Goal: Task Accomplishment & Management: Manage account settings

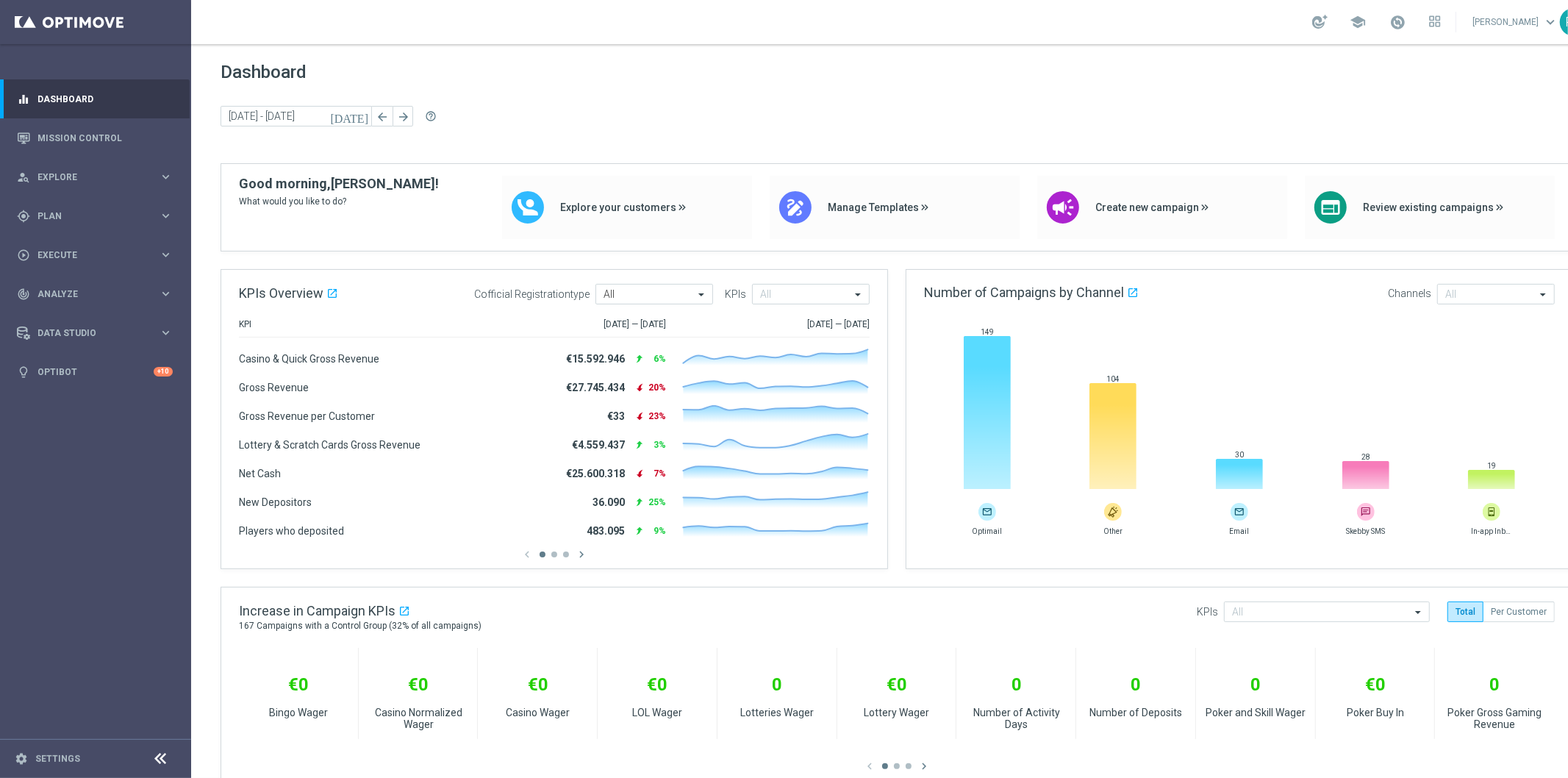
click at [442, 83] on div "Dashboard [DATE] [DATE] - [DATE] arrow_back arrow_forward help_outline" at bounding box center [897, 112] width 1353 height 101
click at [81, 133] on link "Mission Control" at bounding box center [105, 138] width 135 height 39
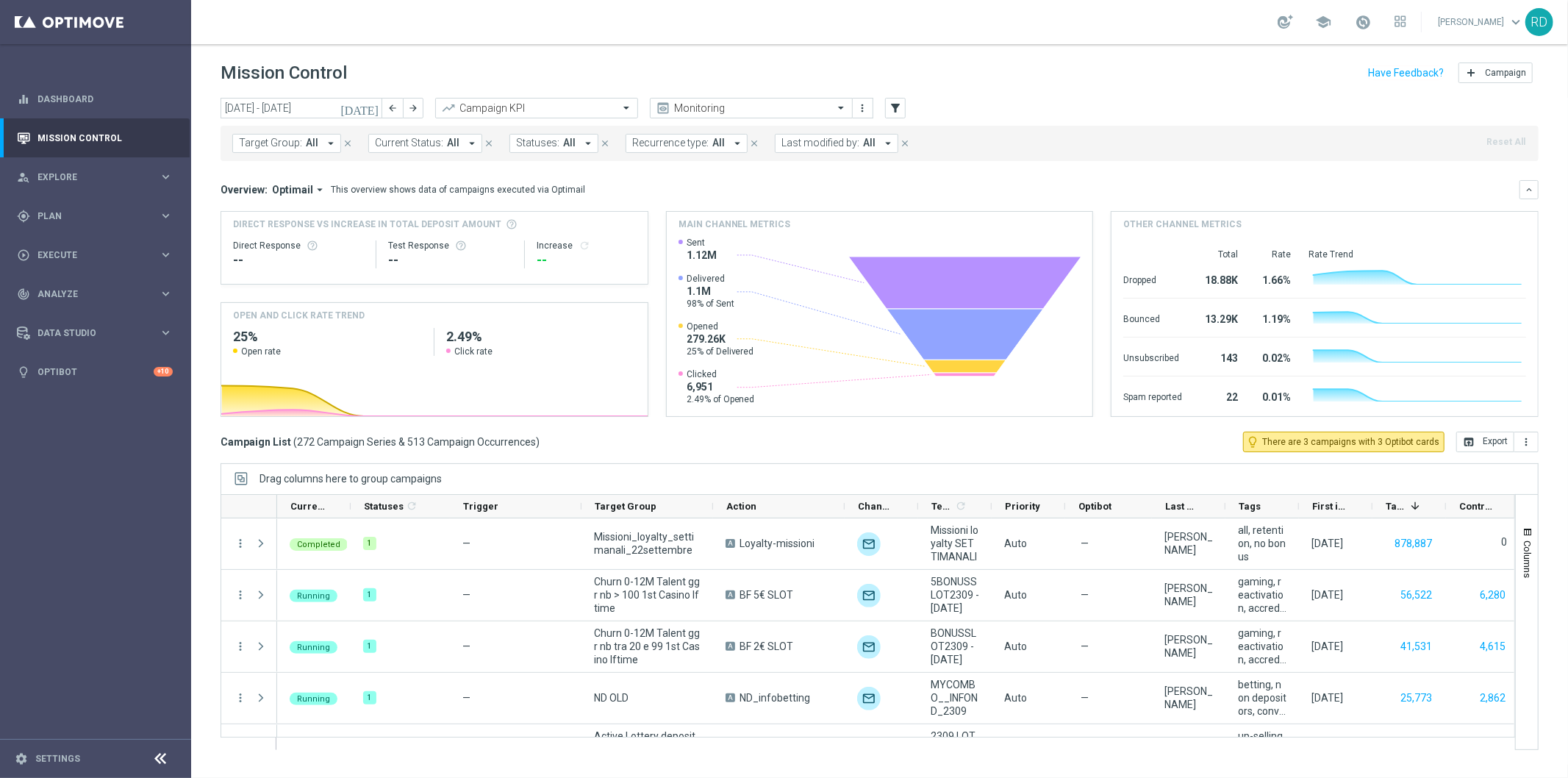
click at [371, 107] on icon "today" at bounding box center [360, 107] width 40 height 13
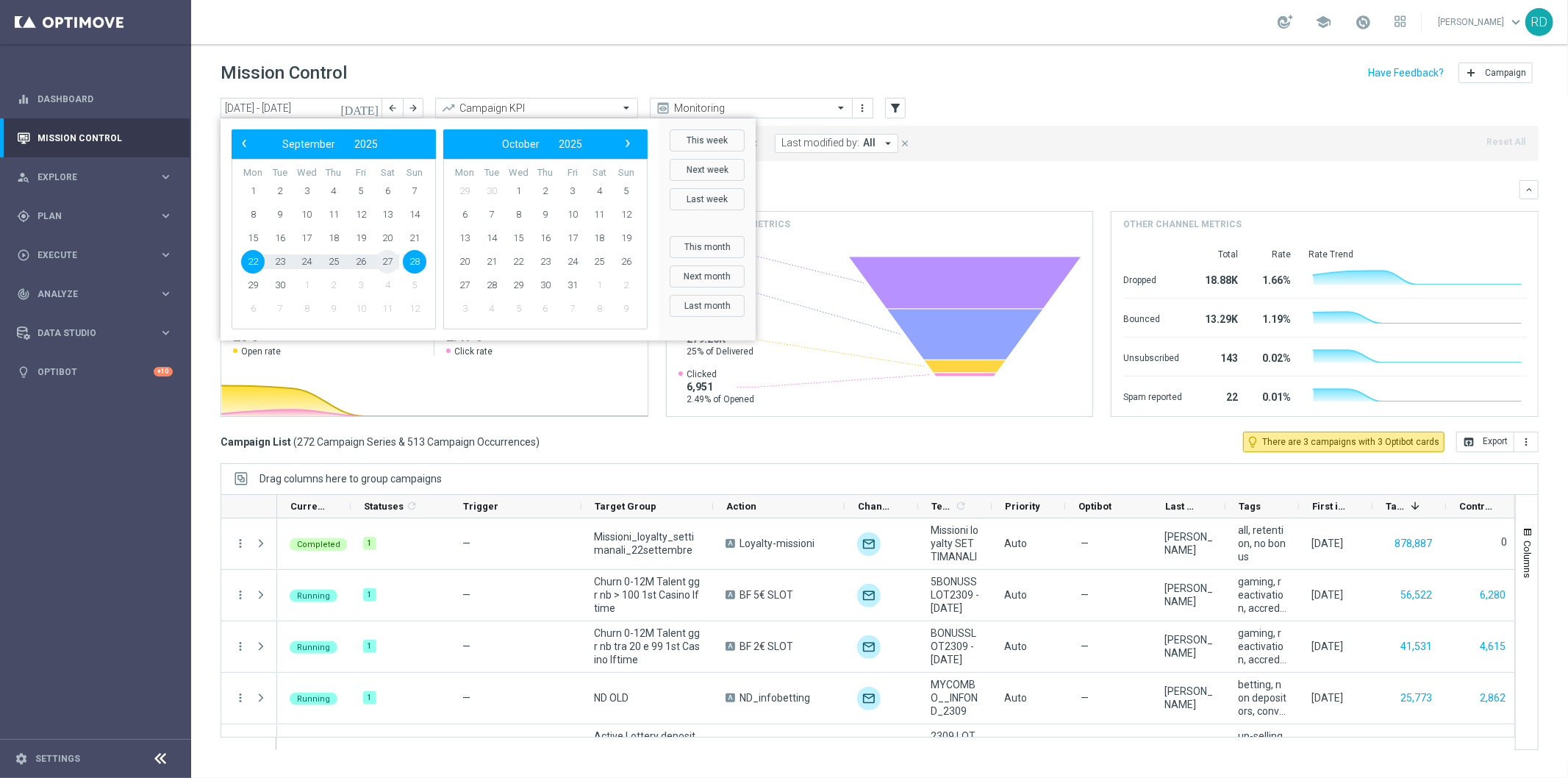
click at [384, 262] on span "27" at bounding box center [387, 261] width 23 height 23
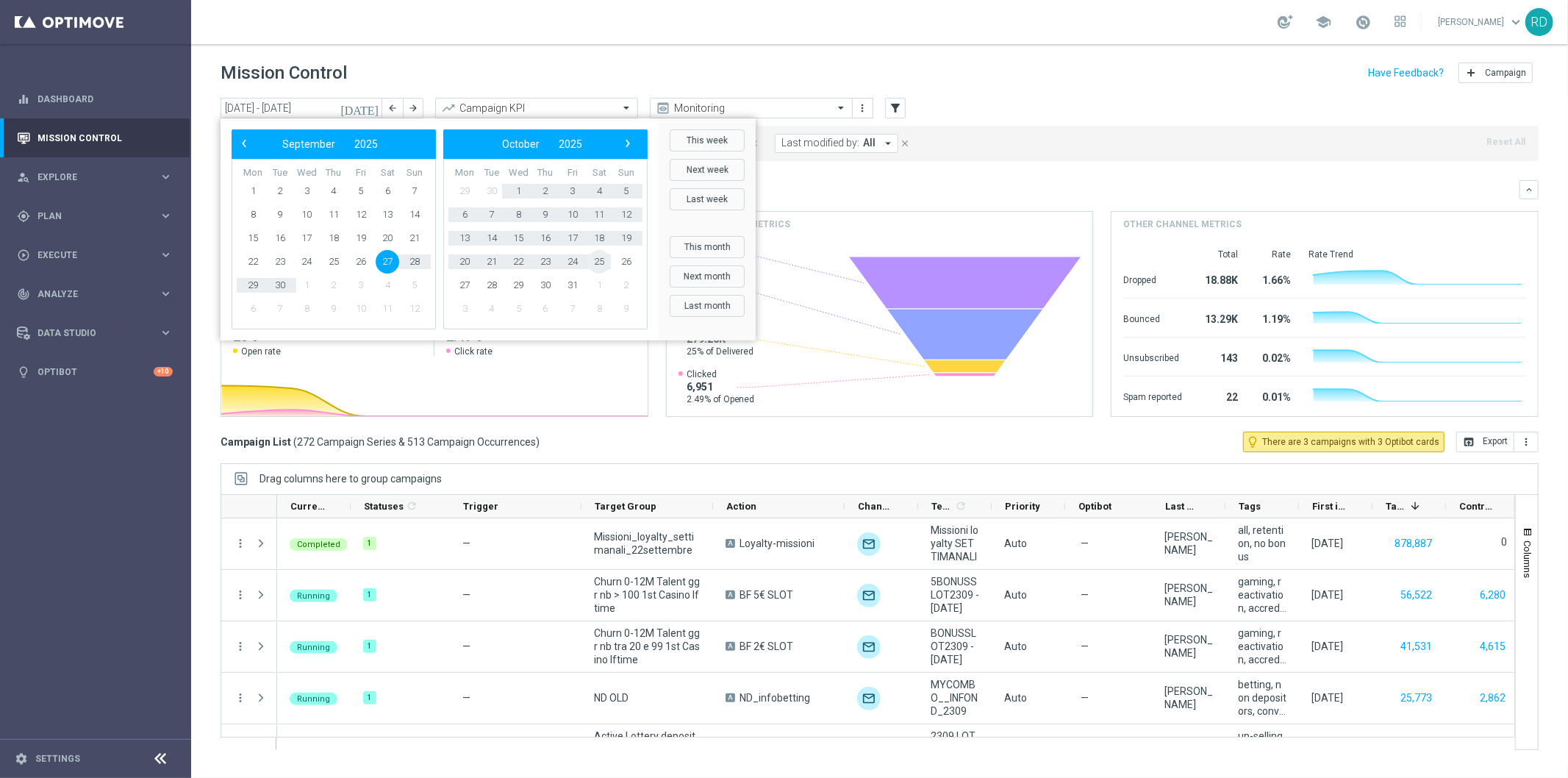
click at [598, 260] on span "25" at bounding box center [598, 261] width 23 height 23
type input "27 Sep 2025 - 25 Oct 2025"
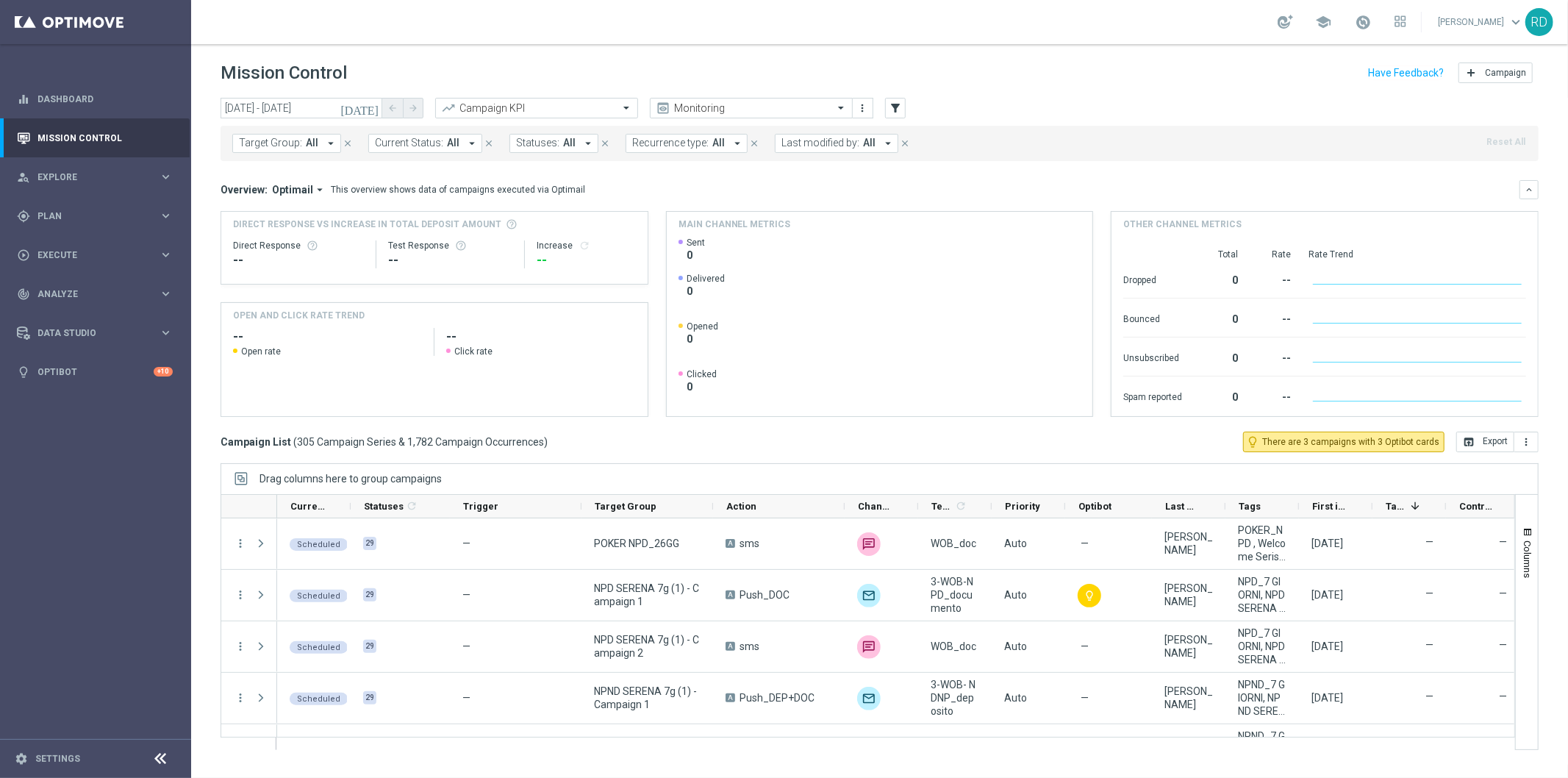
click at [806, 143] on span "Last modified by:" at bounding box center [820, 143] width 78 height 12
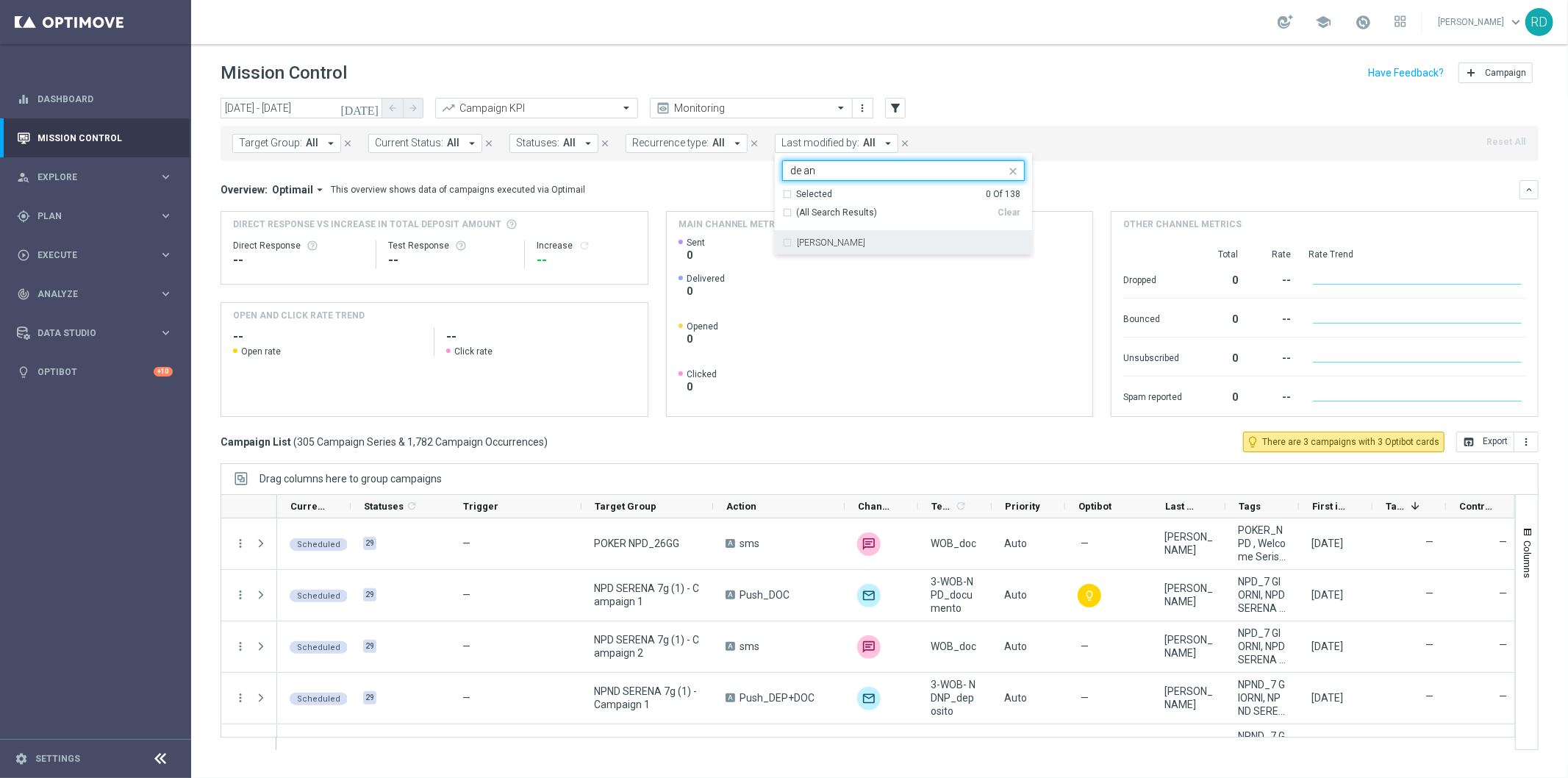
click at [810, 238] on div "Rossana De Angelis" at bounding box center [903, 242] width 242 height 23
type input "de an"
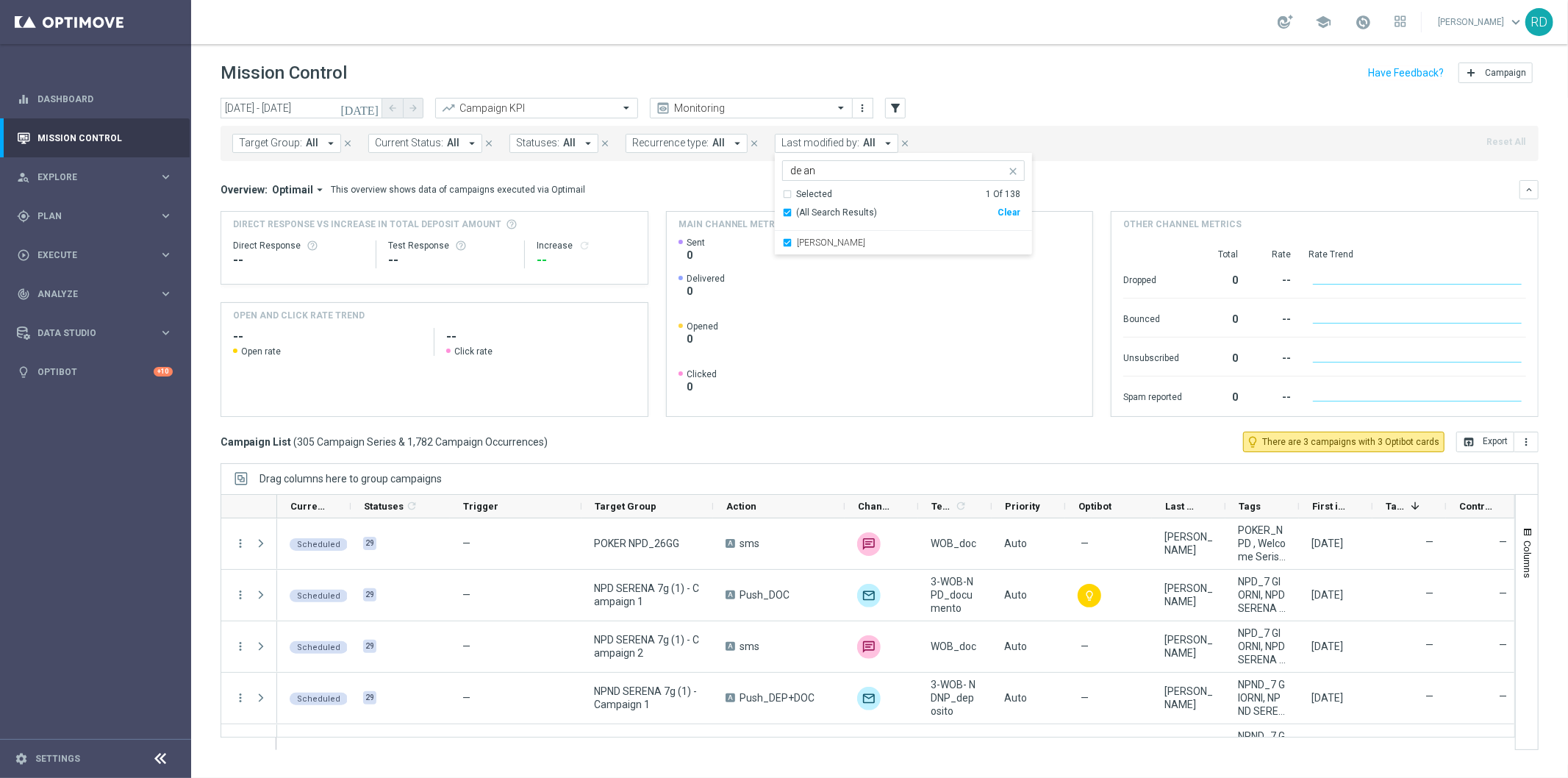
click at [960, 96] on header "Mission Control add Campaign" at bounding box center [880, 71] width 1377 height 54
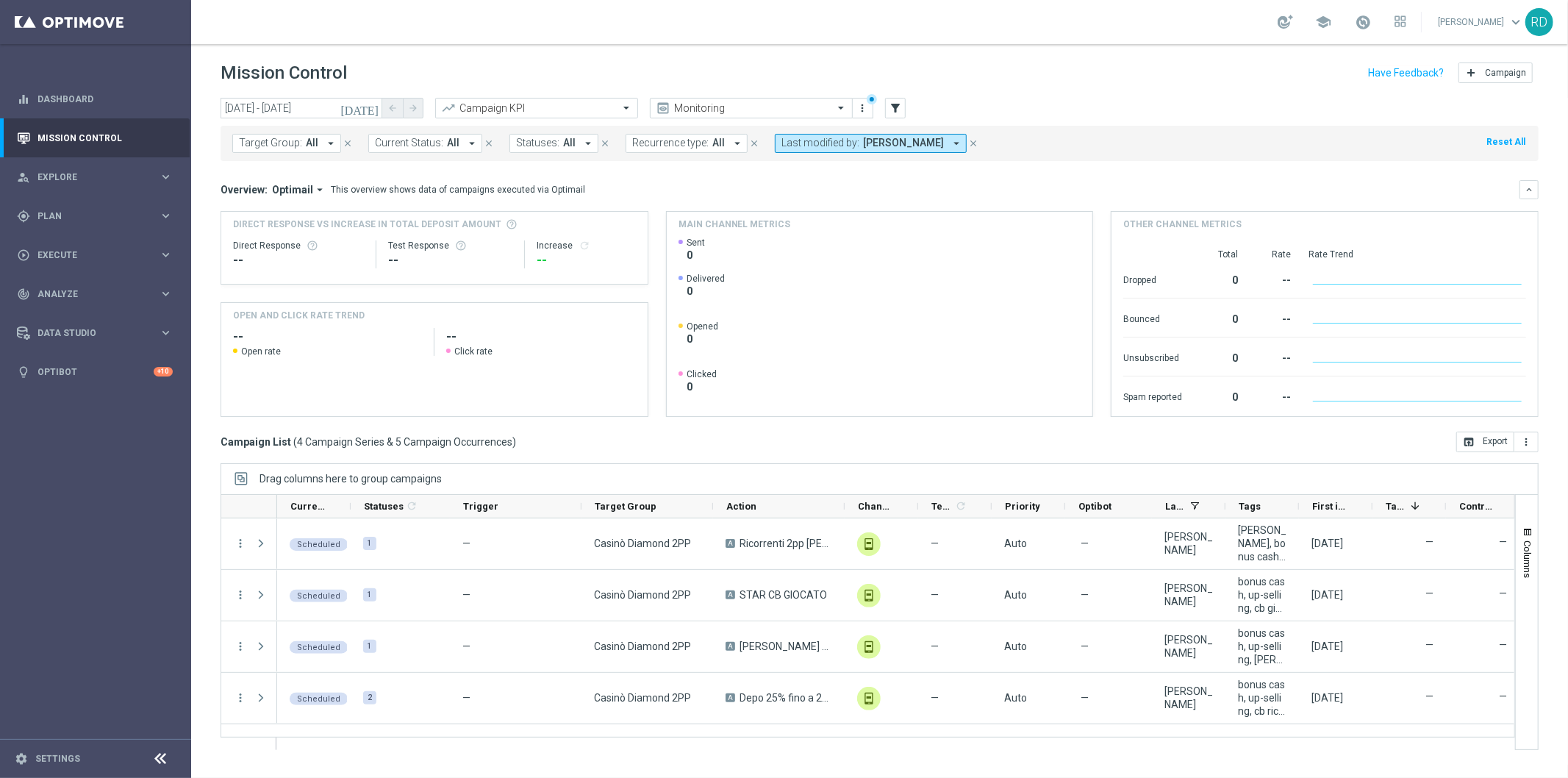
scroll to position [0, 3]
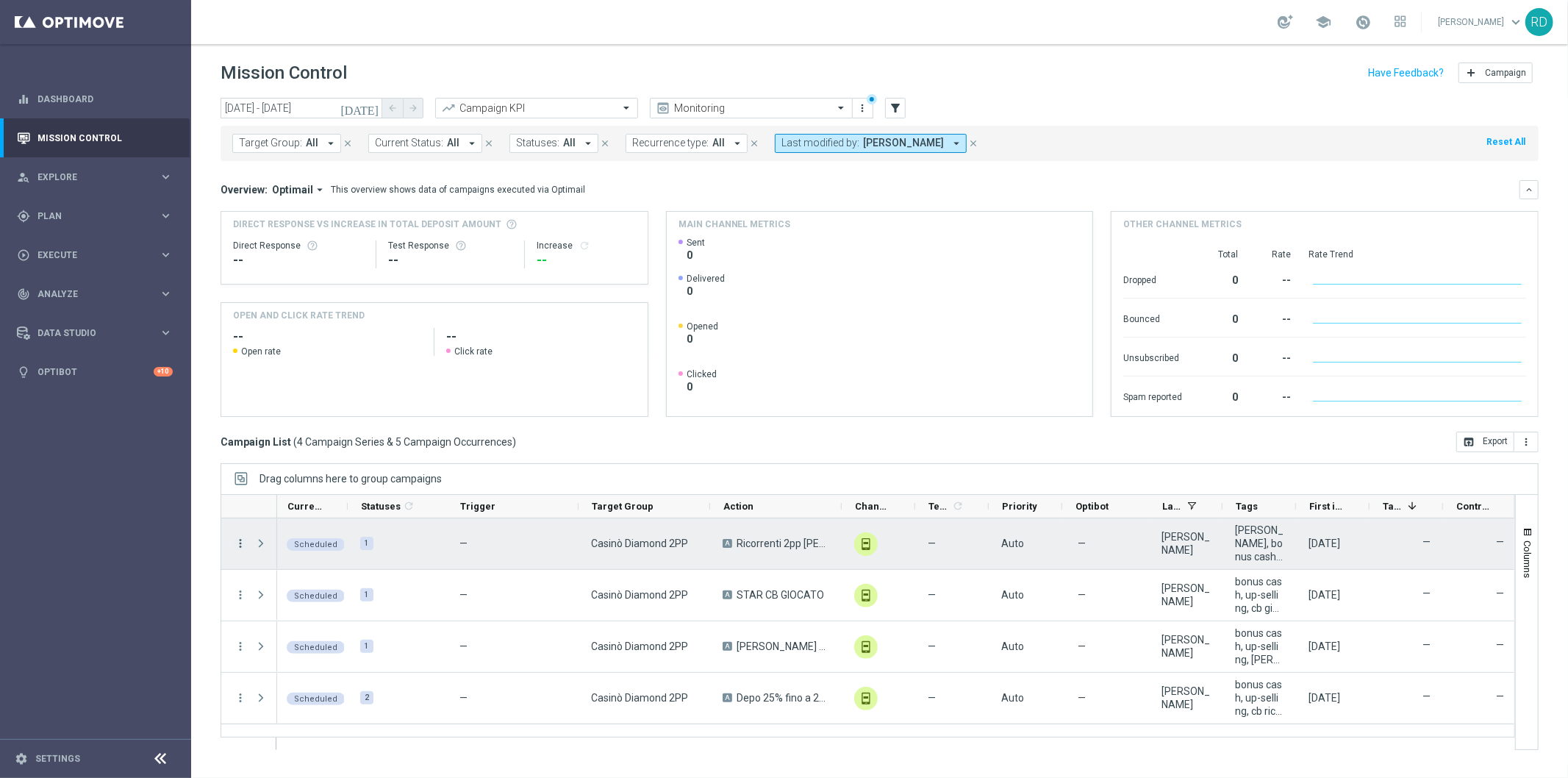
click at [237, 545] on icon "more_vert" at bounding box center [240, 543] width 13 height 13
click at [271, 550] on span "Campaign Details" at bounding box center [306, 553] width 74 height 10
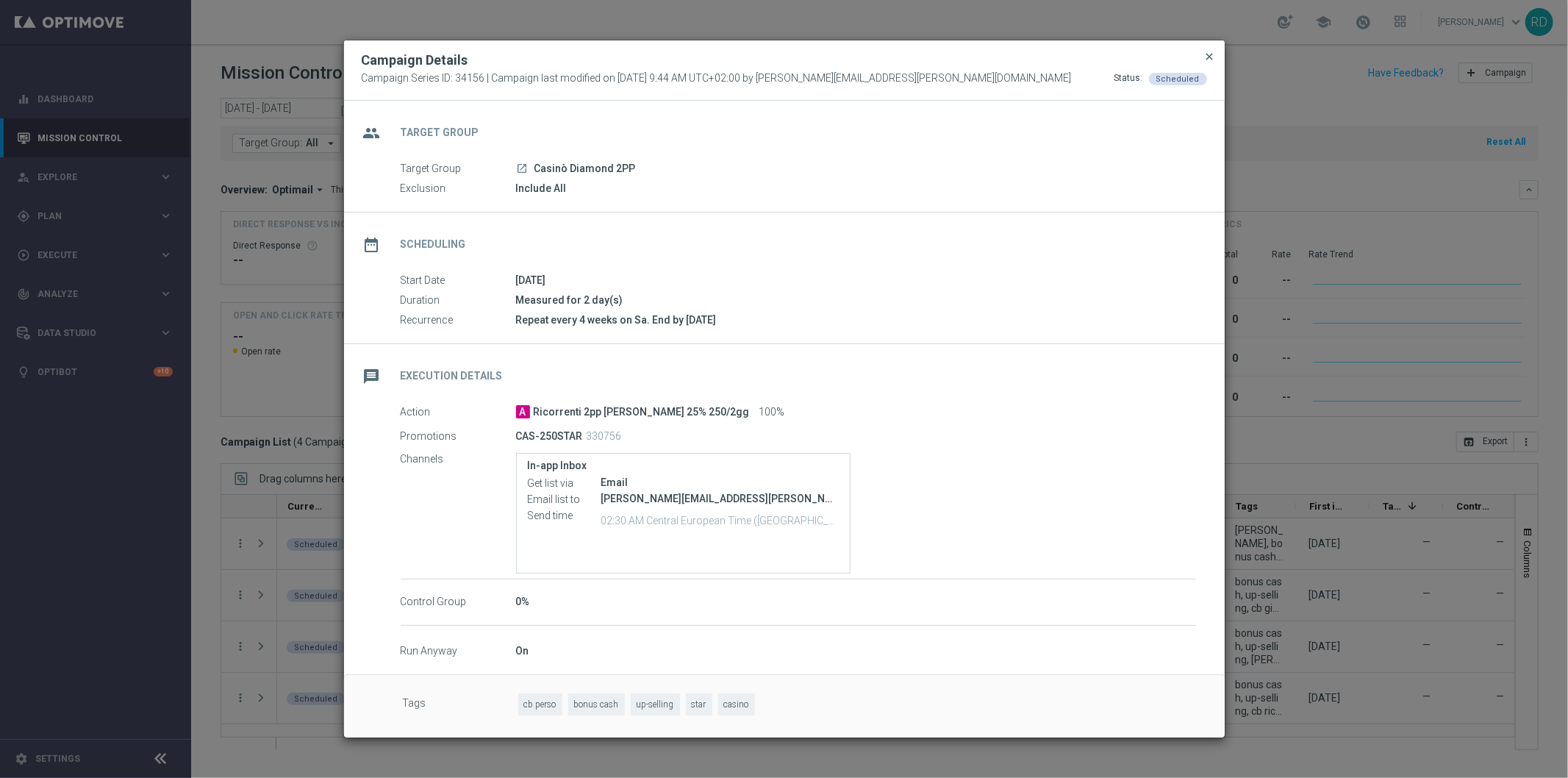
click at [1206, 56] on span "close" at bounding box center [1210, 57] width 12 height 12
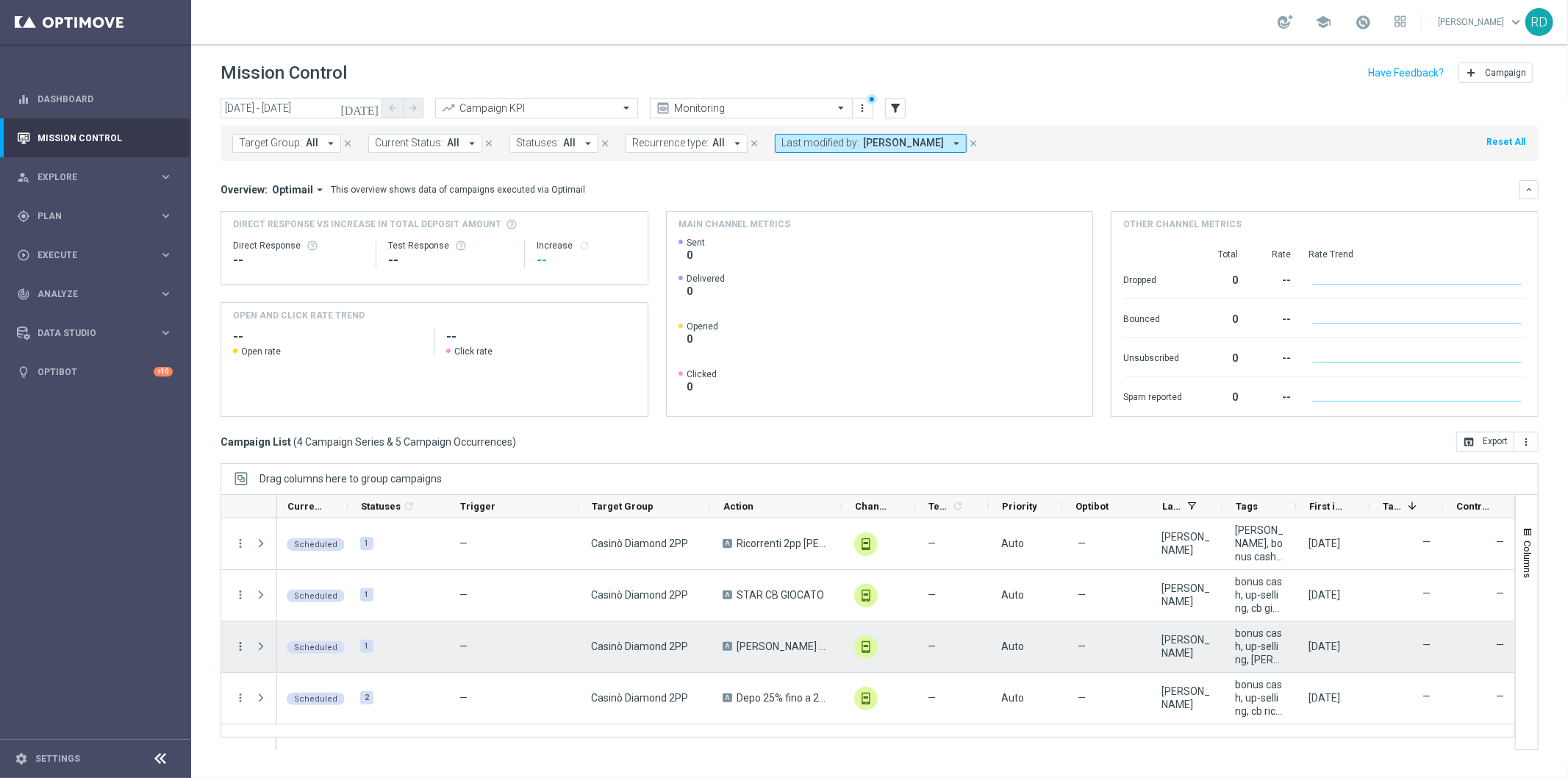
click at [243, 645] on icon "more_vert" at bounding box center [240, 646] width 13 height 13
click at [303, 478] on div "Campaign Details" at bounding box center [337, 473] width 137 height 10
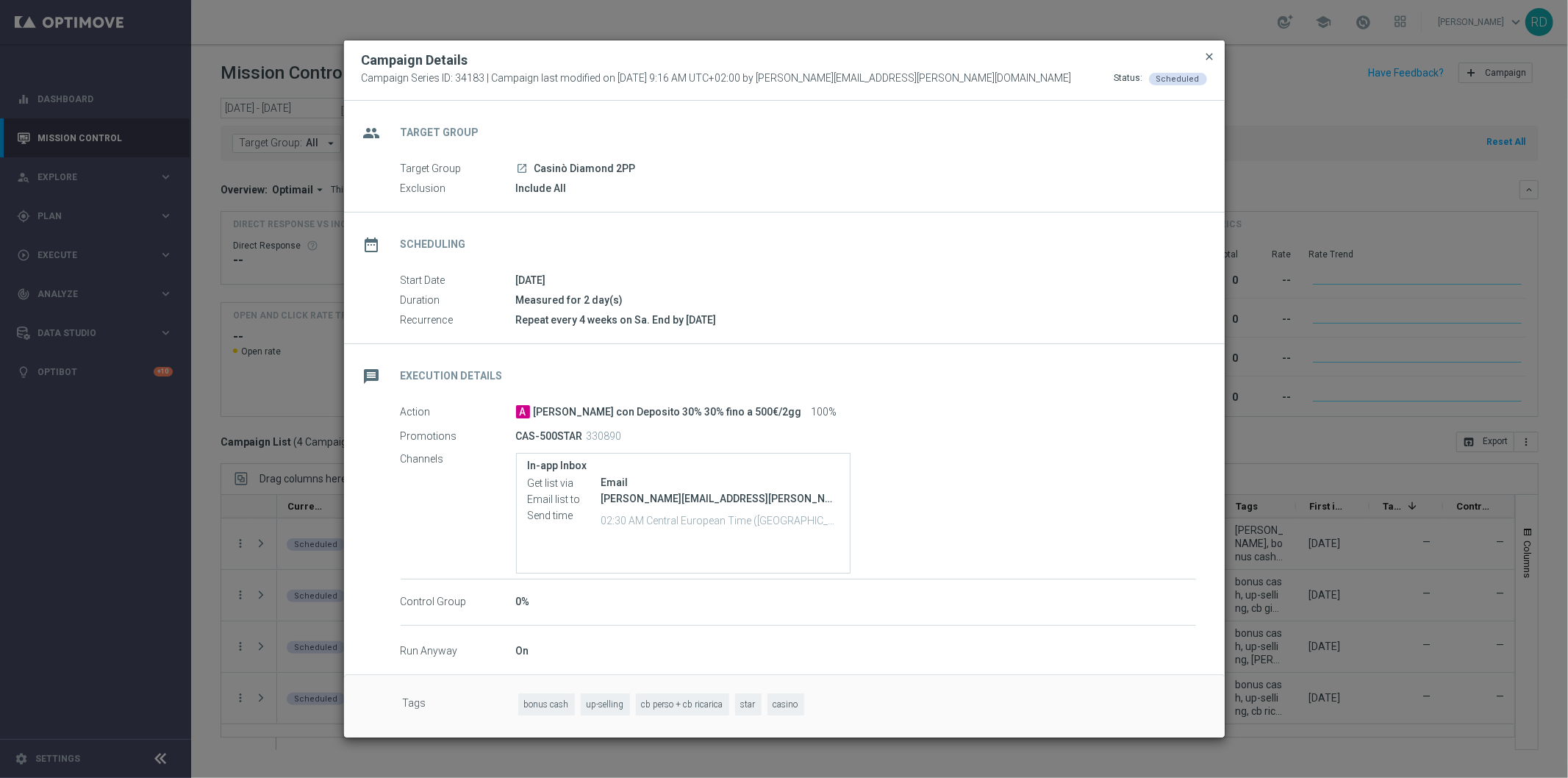
click at [1209, 59] on span "close" at bounding box center [1210, 57] width 12 height 12
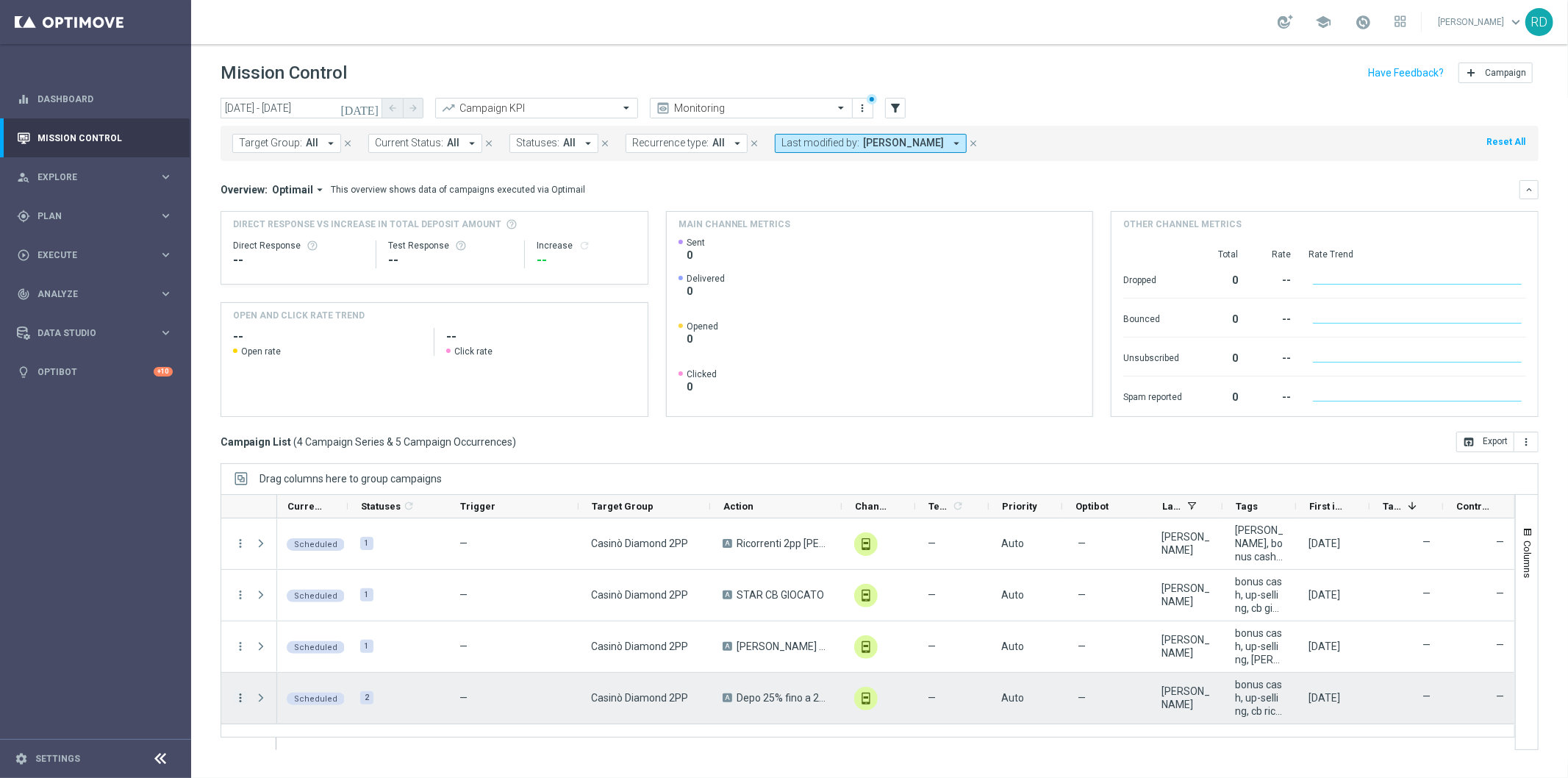
click at [238, 695] on icon "more_vert" at bounding box center [240, 698] width 13 height 13
click at [373, 521] on div "Campaign Details" at bounding box center [337, 524] width 137 height 10
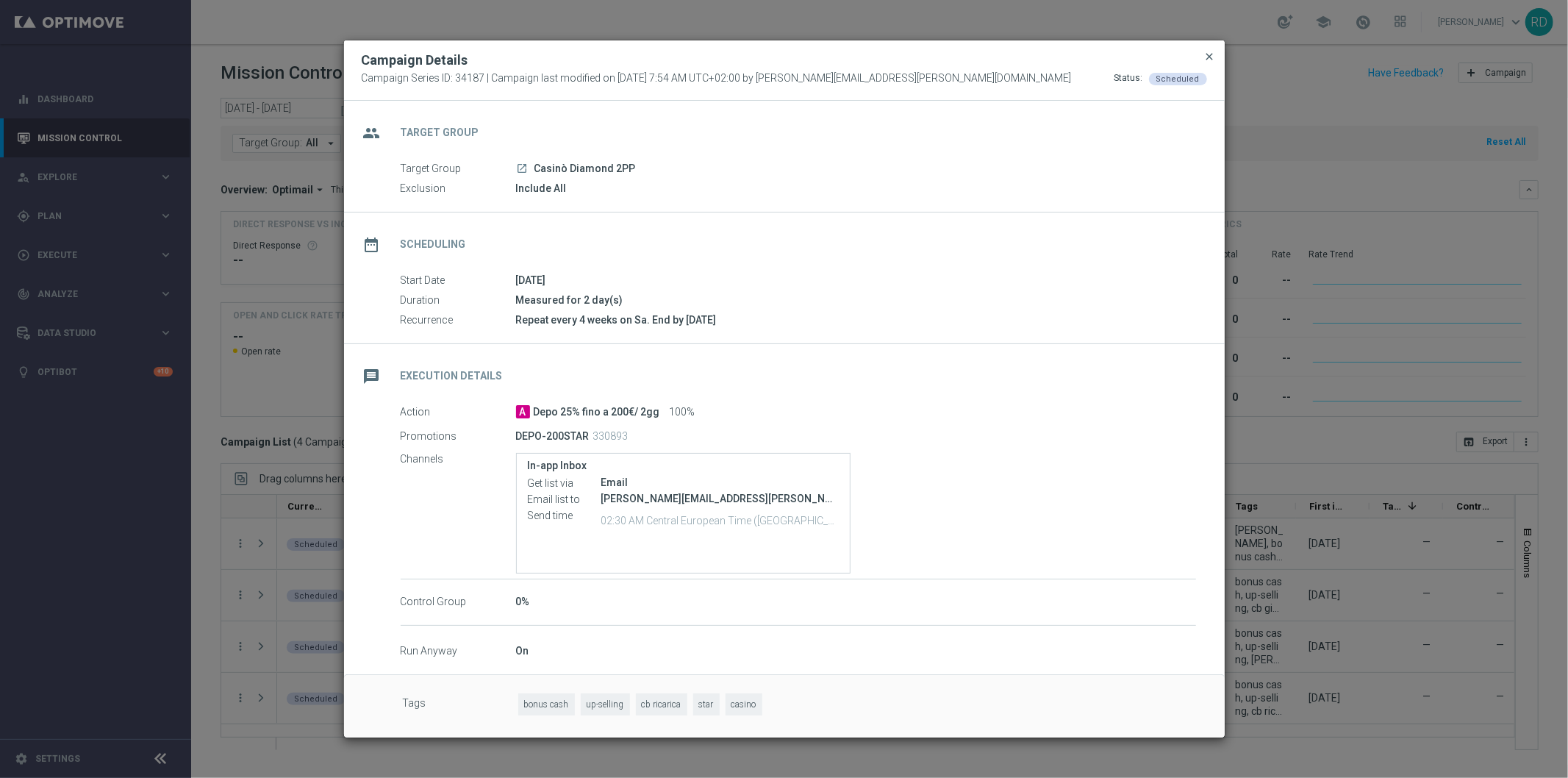
click at [1208, 61] on span "close" at bounding box center [1210, 57] width 12 height 12
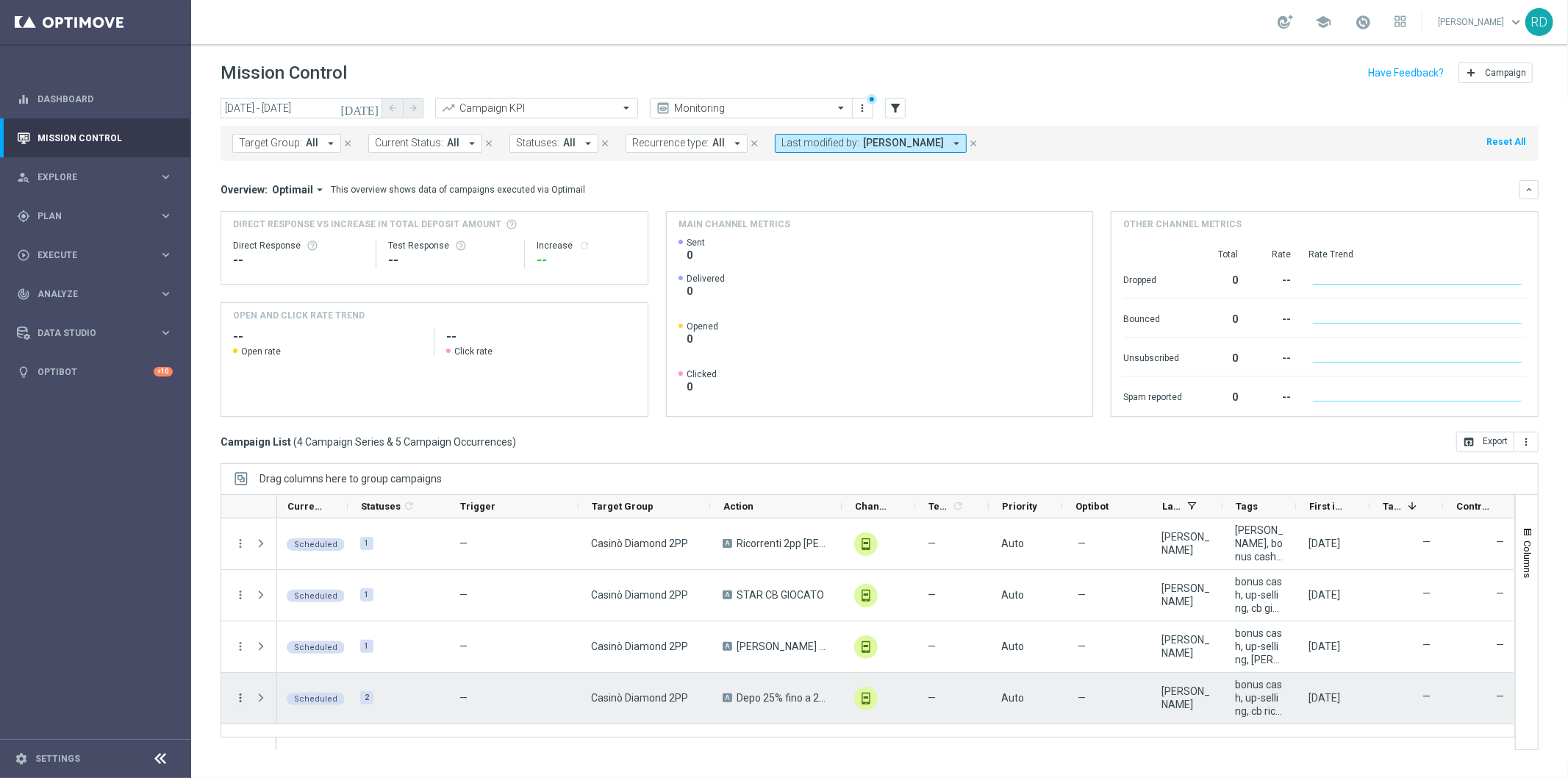
click at [240, 704] on icon "more_vert" at bounding box center [240, 698] width 13 height 13
click at [288, 671] on span "Delete" at bounding box center [282, 675] width 27 height 10
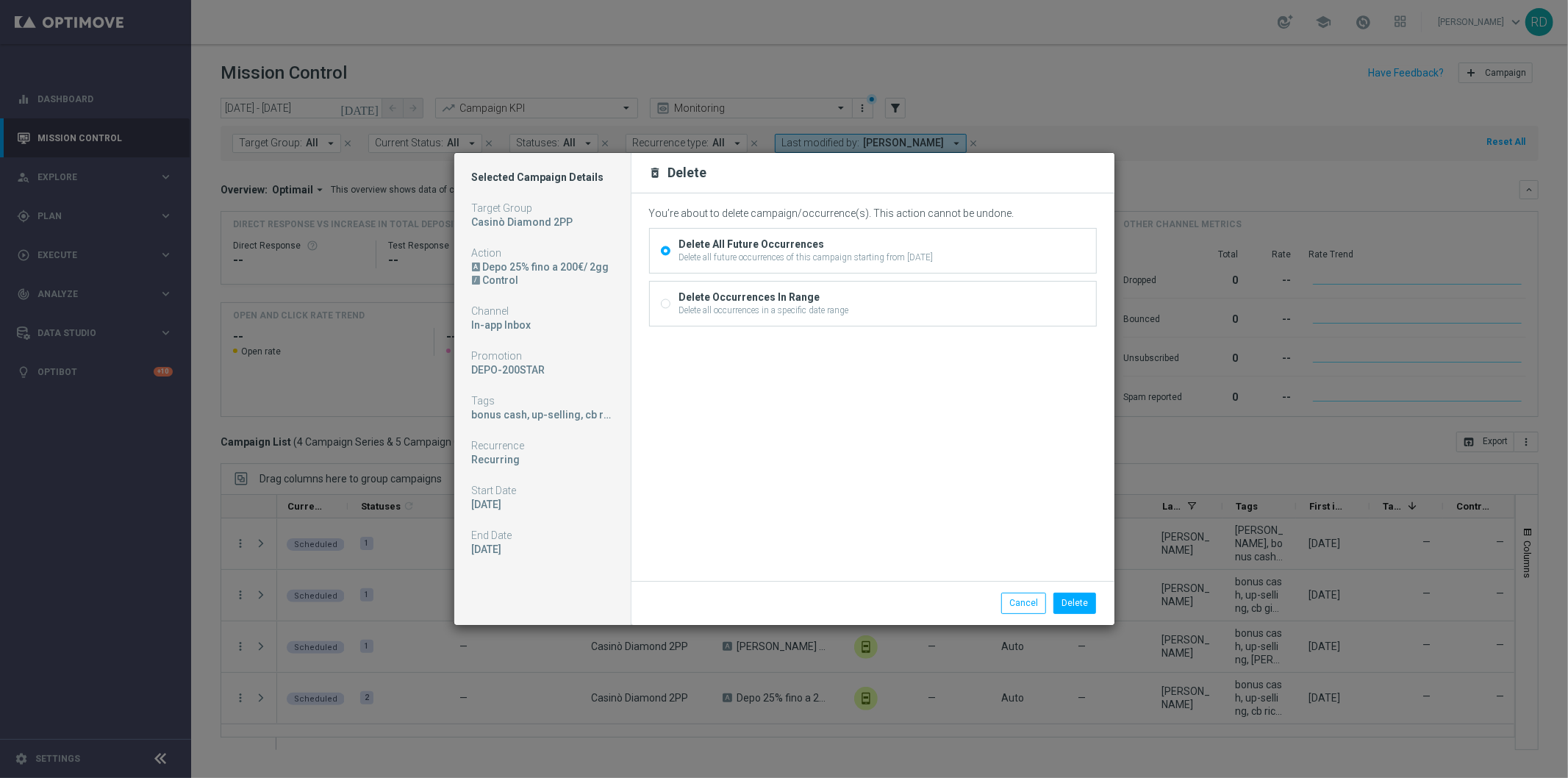
click at [778, 303] on div "Delete Occurrences In Range" at bounding box center [764, 297] width 170 height 13
click at [670, 303] on input "Delete Occurrences In Range Delete all occurrences in a specific date range" at bounding box center [665, 305] width 10 height 10
radio input "true"
radio input "false"
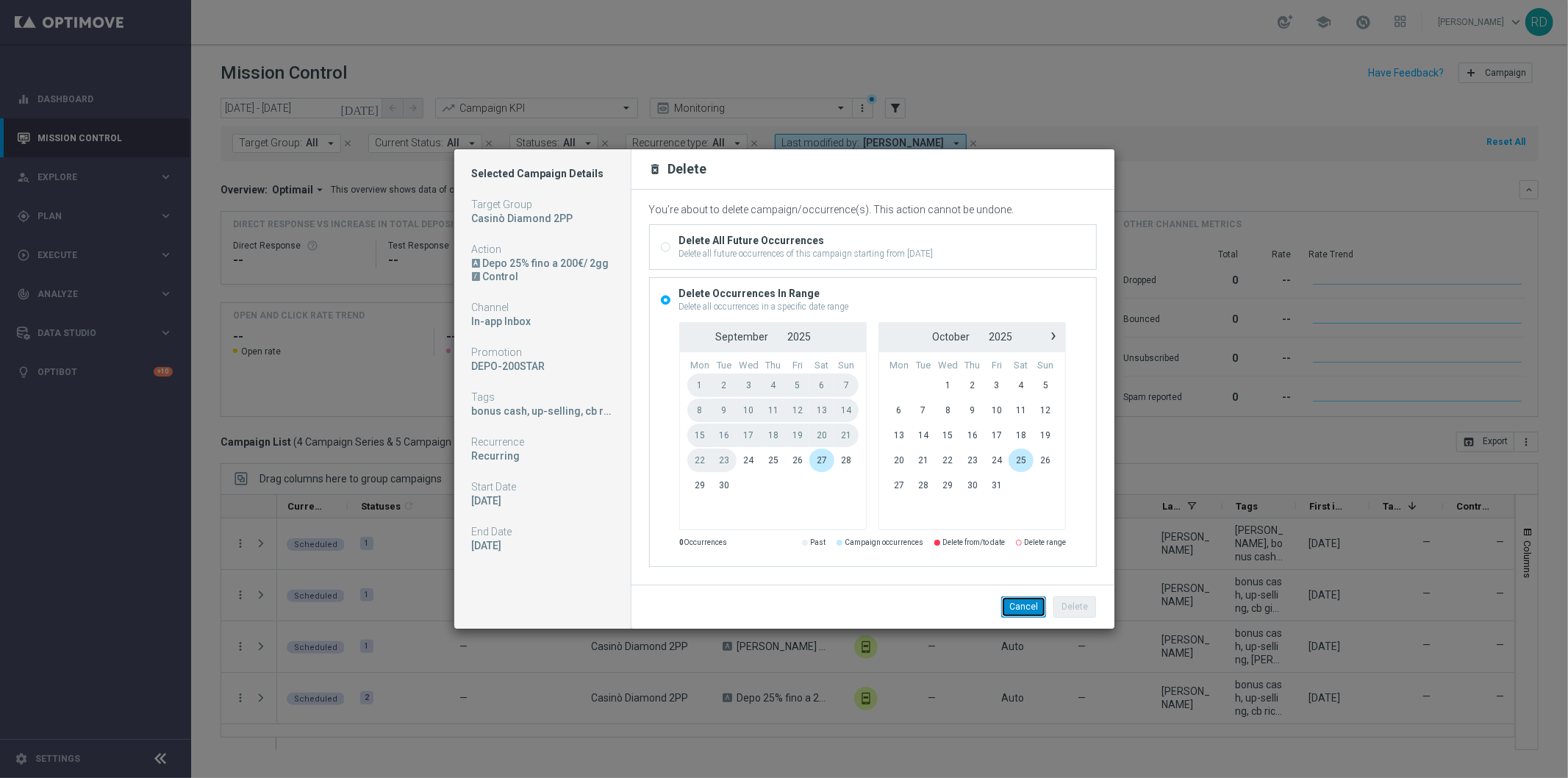
click at [1018, 605] on button "Cancel" at bounding box center [1024, 607] width 45 height 21
